Goal: Find specific page/section: Find specific page/section

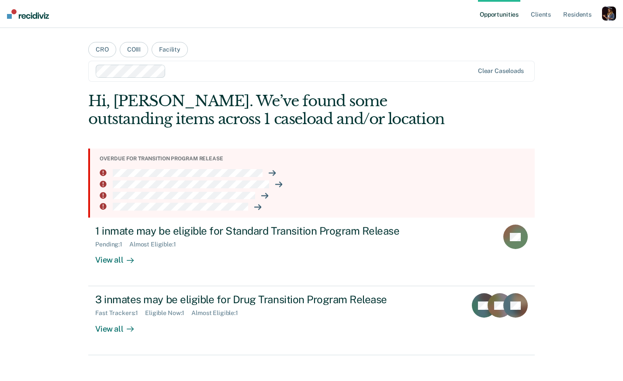
click at [181, 159] on div "Overdue for transition program release" at bounding box center [314, 159] width 428 height 6
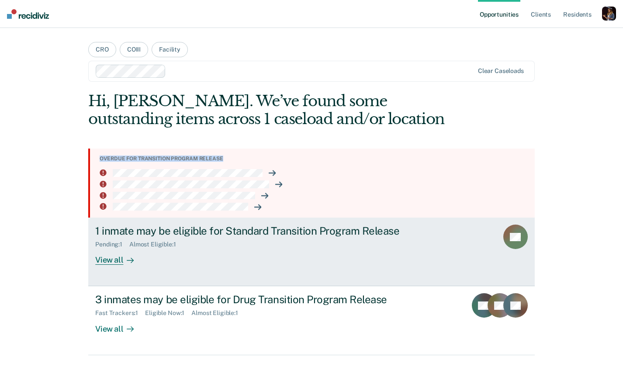
click at [109, 267] on link "1 inmate may be eligible for Standard Transition Program Release Pending : 1 Al…" at bounding box center [311, 252] width 447 height 69
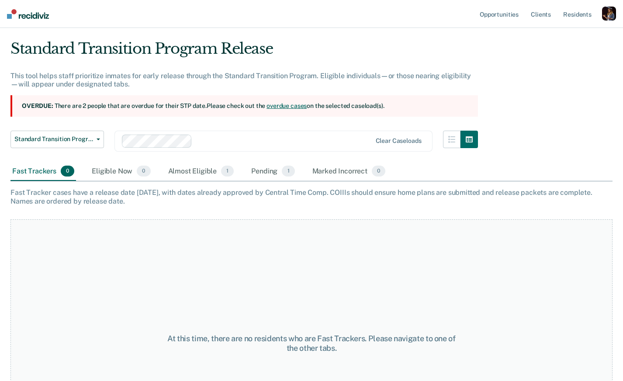
scroll to position [10, 0]
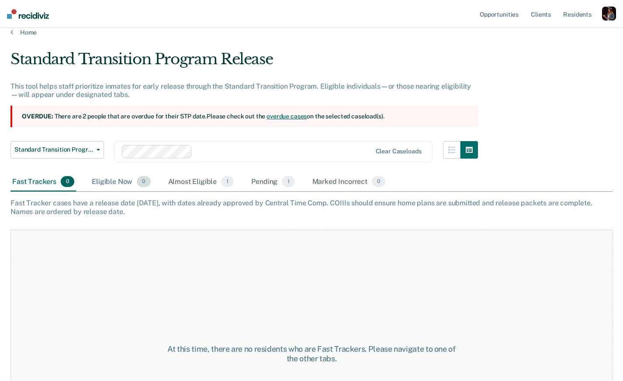
click at [101, 179] on div "Eligible Now 0" at bounding box center [121, 182] width 62 height 19
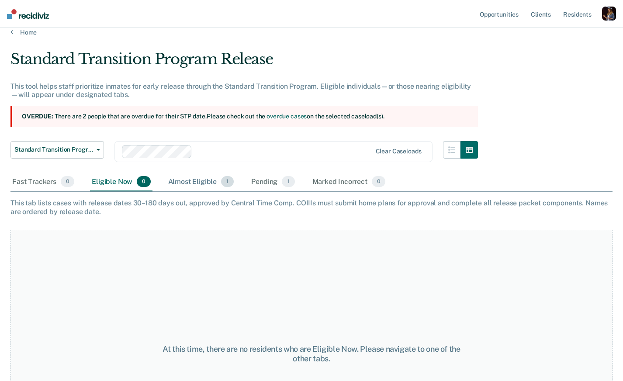
click at [184, 178] on div "Almost Eligible 1" at bounding box center [201, 182] width 69 height 19
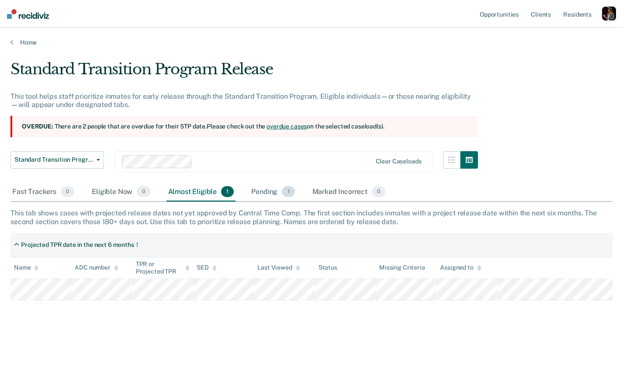
click at [262, 189] on div "Pending 1" at bounding box center [273, 192] width 47 height 19
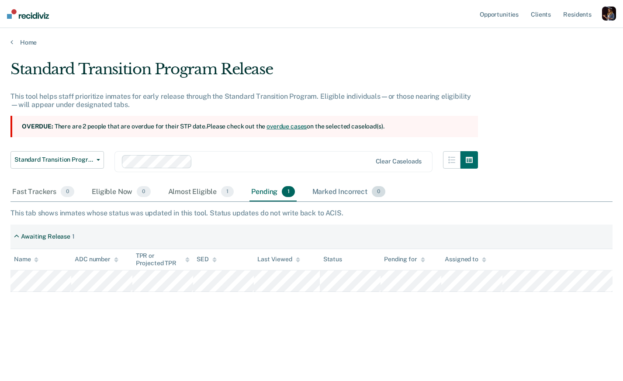
click at [324, 191] on div "Marked Incorrect 0" at bounding box center [349, 192] width 77 height 19
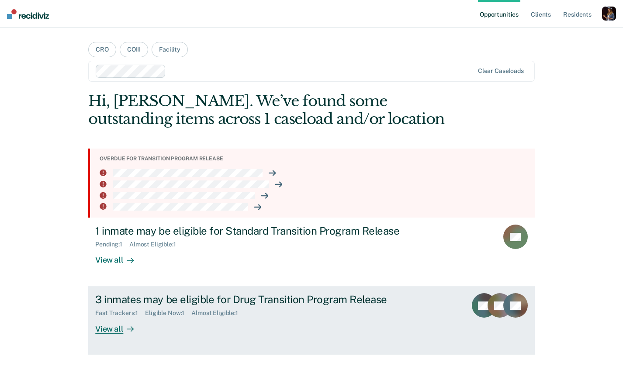
click at [111, 326] on div "View all" at bounding box center [119, 325] width 49 height 17
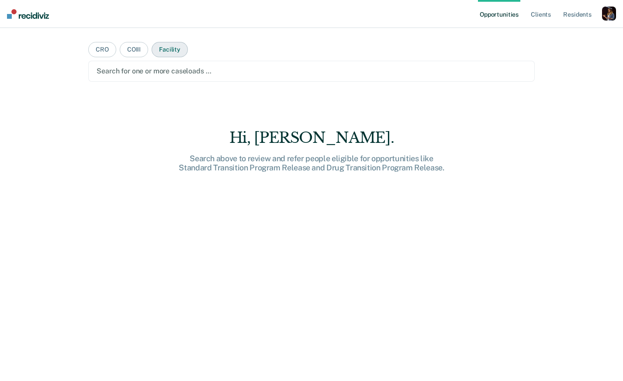
click at [176, 47] on button "Facility" at bounding box center [170, 49] width 36 height 15
click at [156, 70] on div at bounding box center [312, 71] width 430 height 10
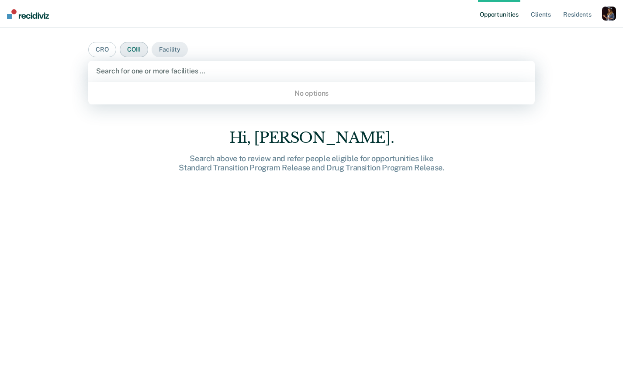
click at [137, 49] on button "COIII" at bounding box center [134, 49] width 28 height 15
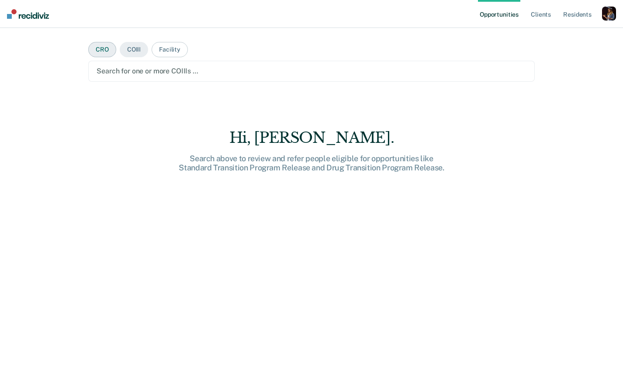
click at [106, 53] on button "CRO" at bounding box center [102, 49] width 28 height 15
click at [169, 52] on button "Facility" at bounding box center [170, 49] width 36 height 15
